Goal: Find specific page/section: Find specific page/section

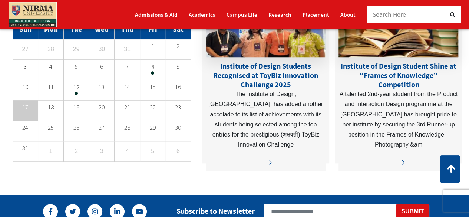
scroll to position [1778, 0]
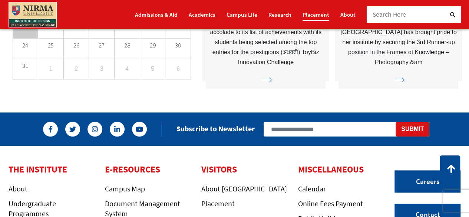
click at [314, 13] on link "Placement" at bounding box center [315, 14] width 27 height 13
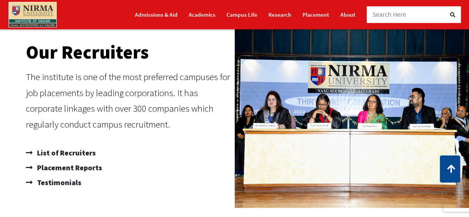
scroll to position [405, 0]
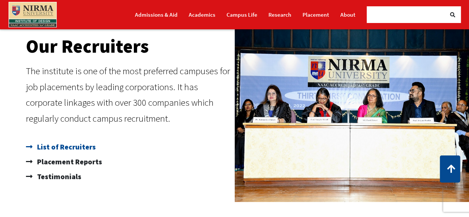
click at [88, 145] on span "List of Recruiters" at bounding box center [65, 146] width 60 height 15
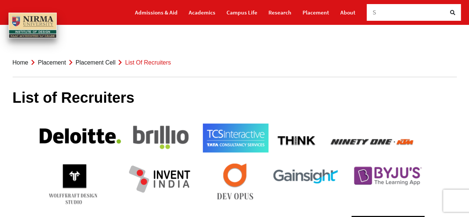
click at [102, 60] on link "Placement Cell" at bounding box center [96, 62] width 40 height 6
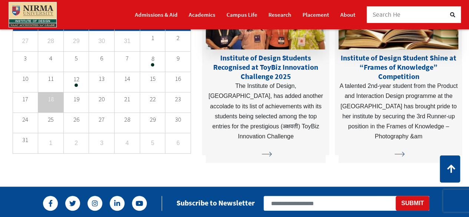
scroll to position [1889, 0]
